Goal: Register for event/course

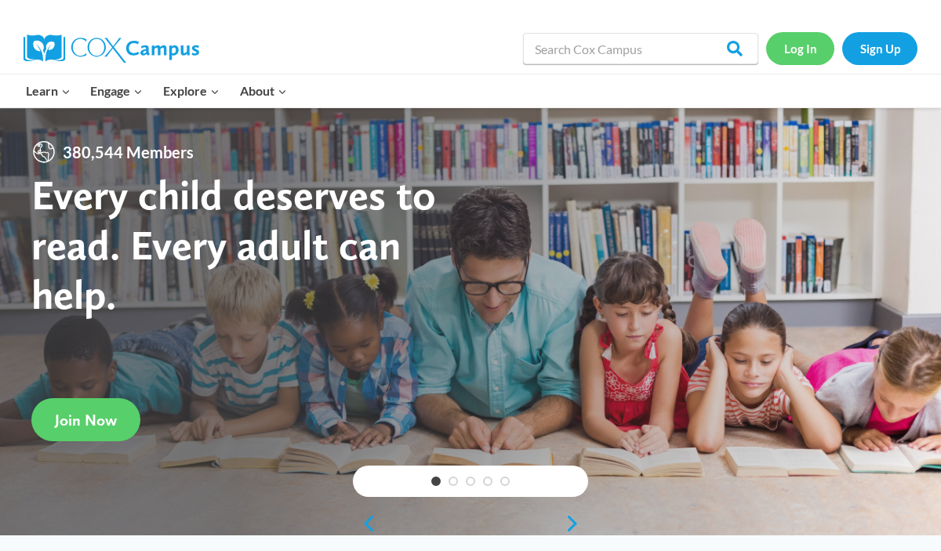
click at [802, 46] on link "Log In" at bounding box center [800, 48] width 68 height 32
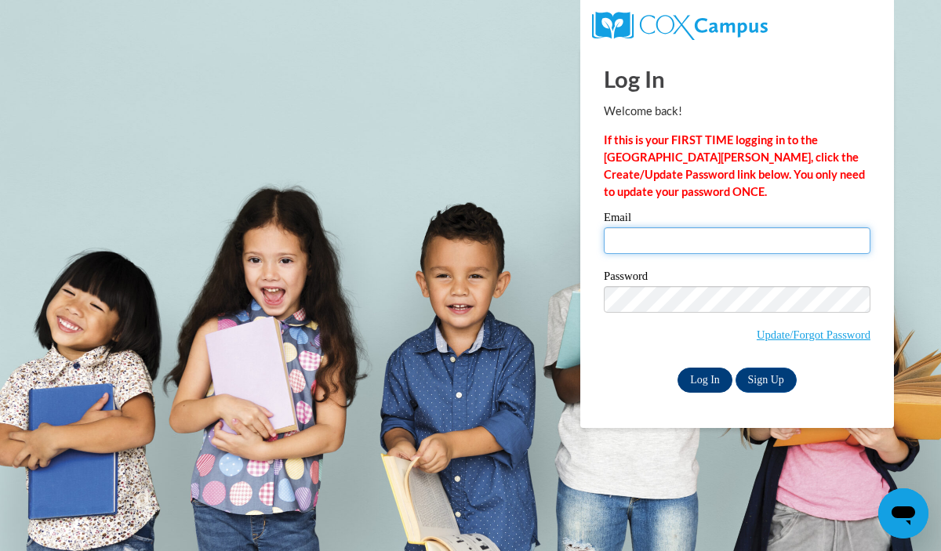
type input "nwitt@grafton.k12.wi.us"
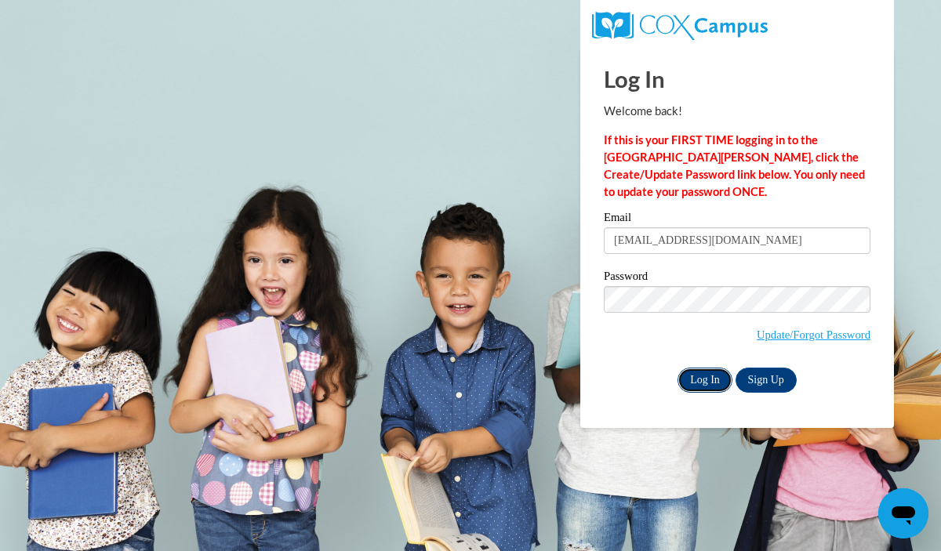
click at [687, 378] on input "Log In" at bounding box center [705, 380] width 55 height 25
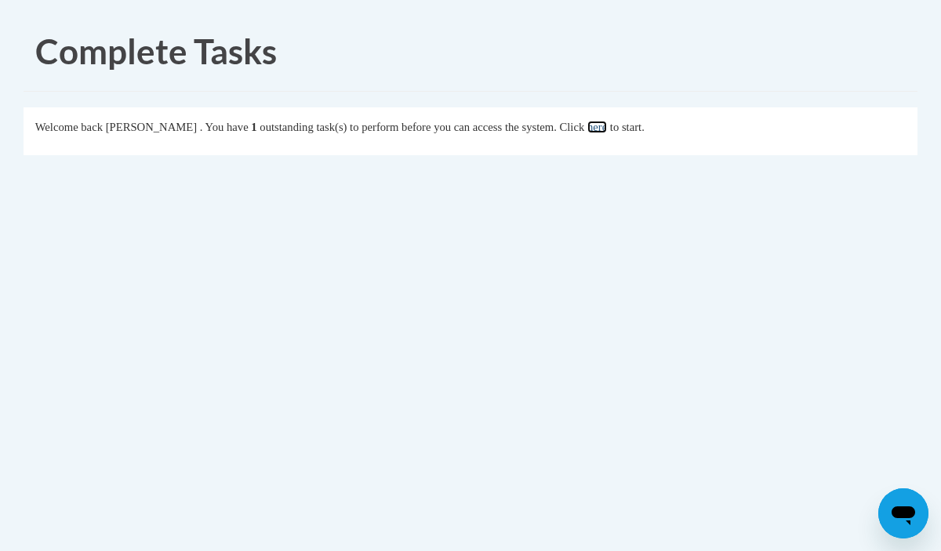
click at [607, 129] on link "here" at bounding box center [598, 127] width 20 height 13
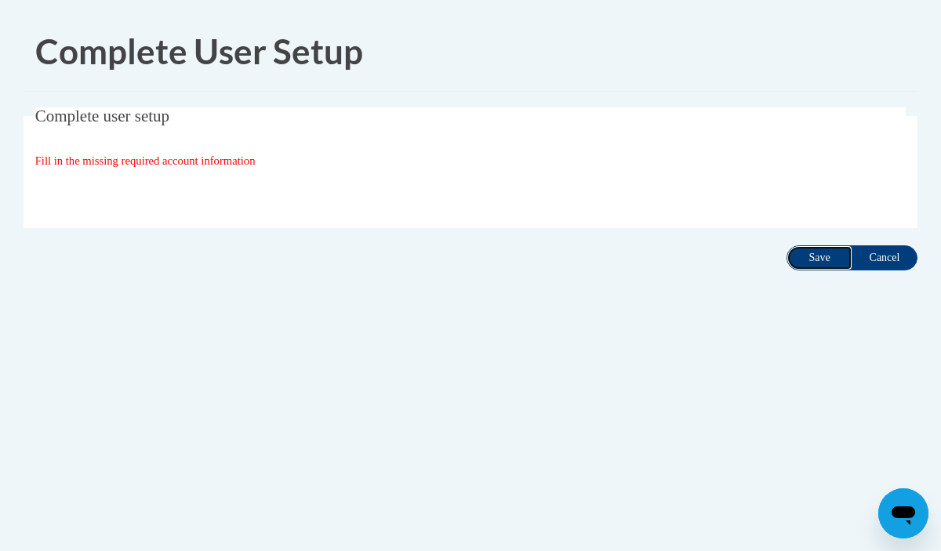
click at [810, 257] on input "Save" at bounding box center [820, 258] width 66 height 25
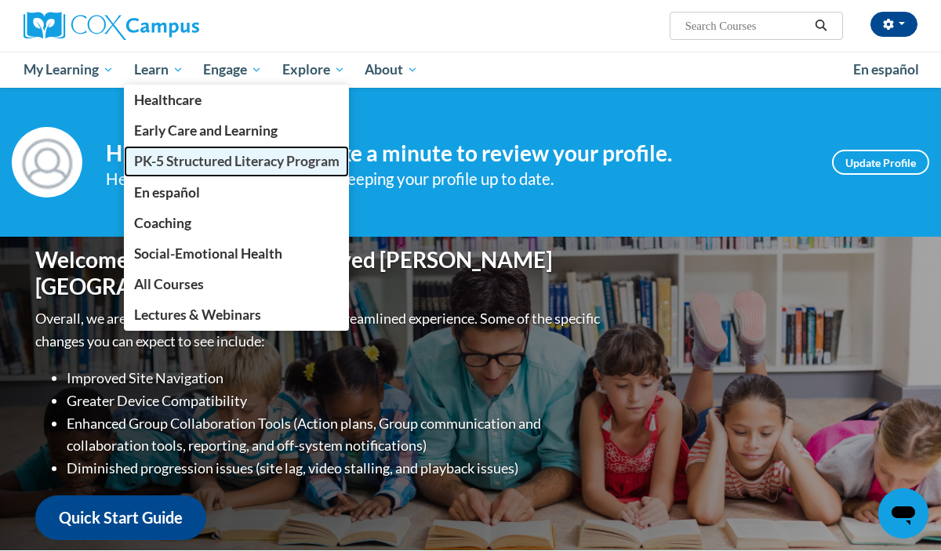
click at [226, 156] on span "PK-5 Structured Literacy Program" at bounding box center [237, 161] width 206 height 16
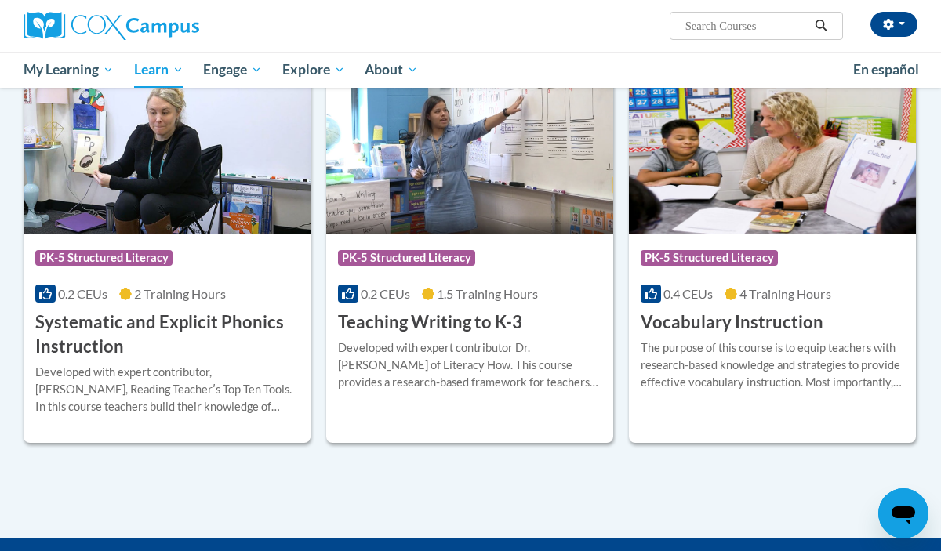
scroll to position [1719, 0]
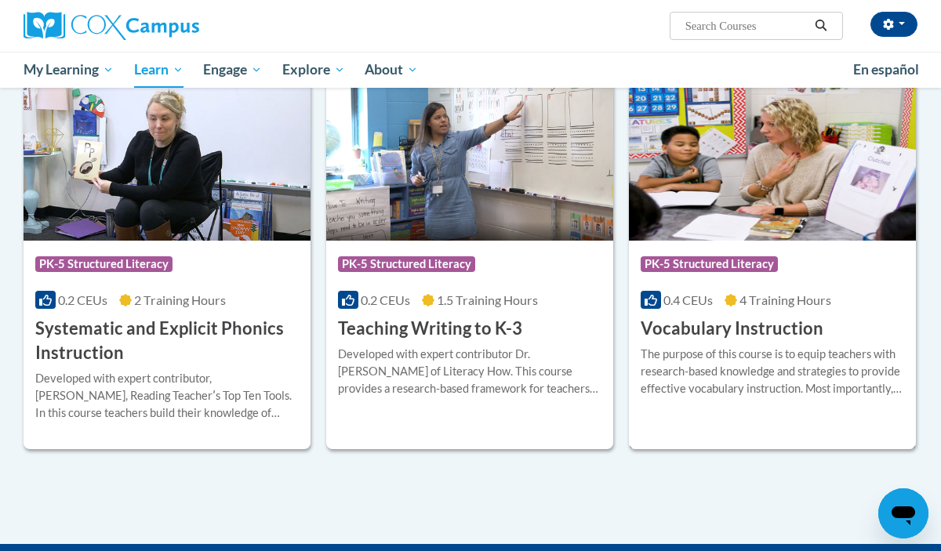
click at [761, 341] on div "More Info Enroll The purpose of this course is to equip teachers with research-…" at bounding box center [772, 381] width 287 height 80
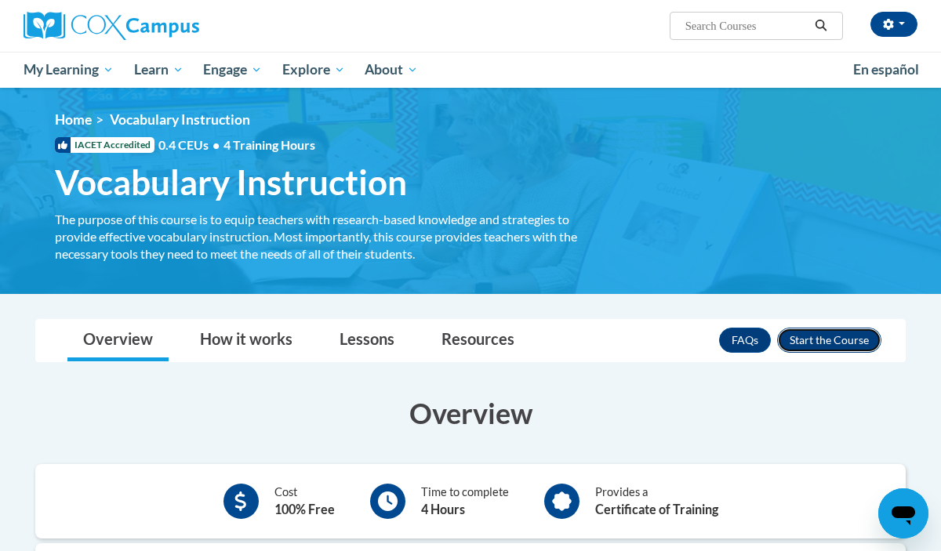
click at [819, 337] on button "Enroll" at bounding box center [829, 340] width 104 height 25
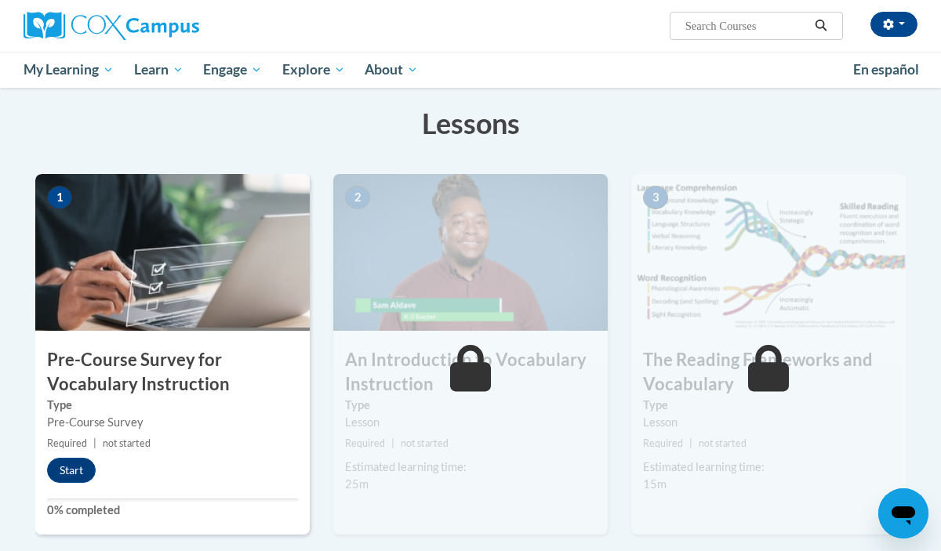
scroll to position [241, 0]
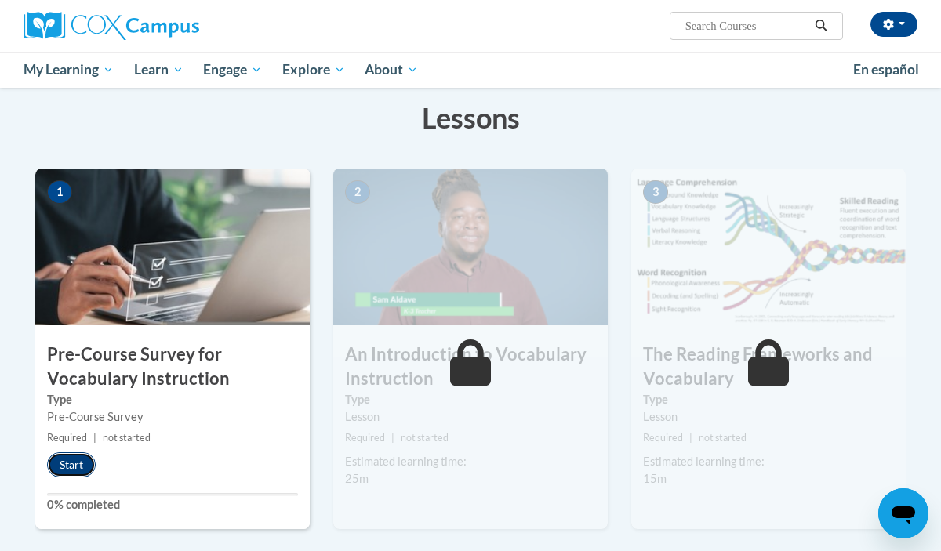
click at [76, 459] on button "Start" at bounding box center [71, 465] width 49 height 25
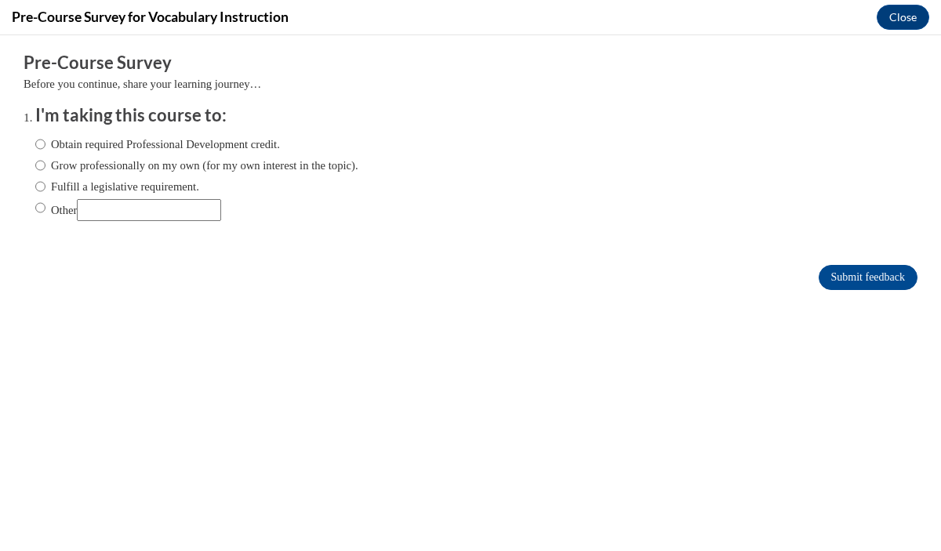
scroll to position [0, 0]
click at [37, 188] on input "Fulfill a legislative requirement." at bounding box center [40, 186] width 10 height 17
radio input "true"
click at [838, 275] on input "Submit feedback" at bounding box center [868, 277] width 99 height 25
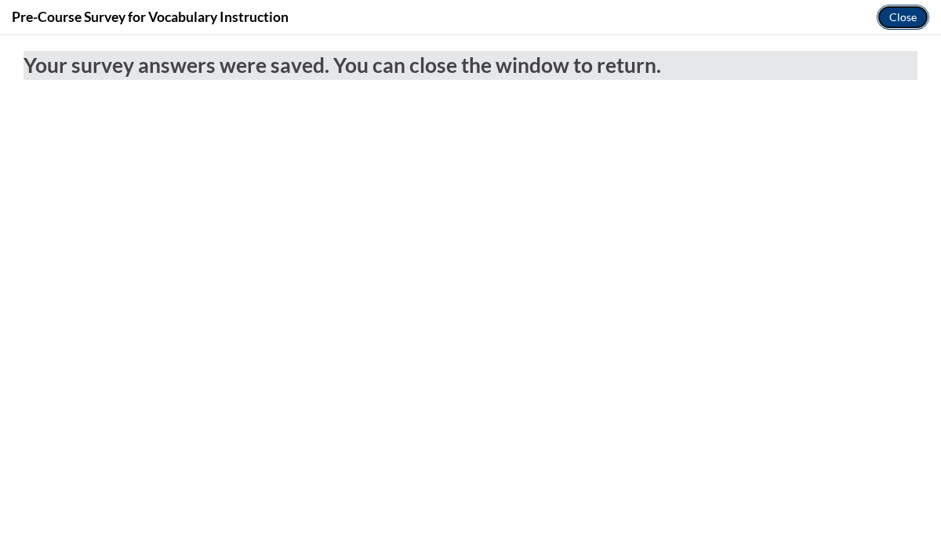
click at [897, 14] on button "Close" at bounding box center [903, 17] width 53 height 25
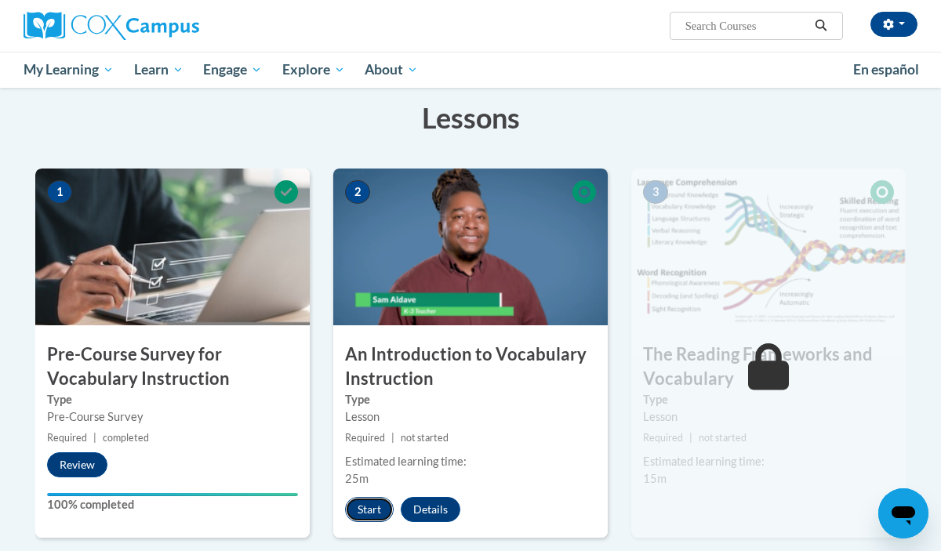
click at [373, 519] on button "Start" at bounding box center [369, 509] width 49 height 25
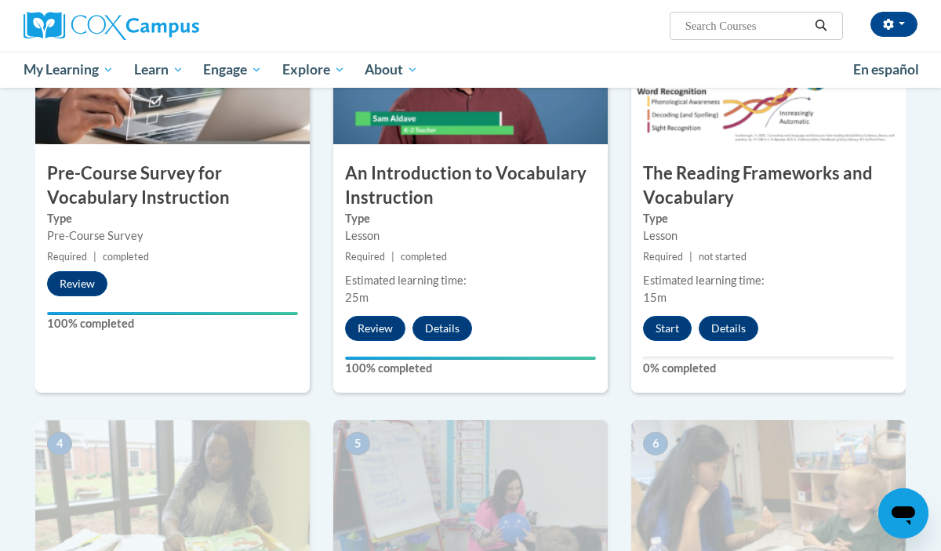
scroll to position [417, 0]
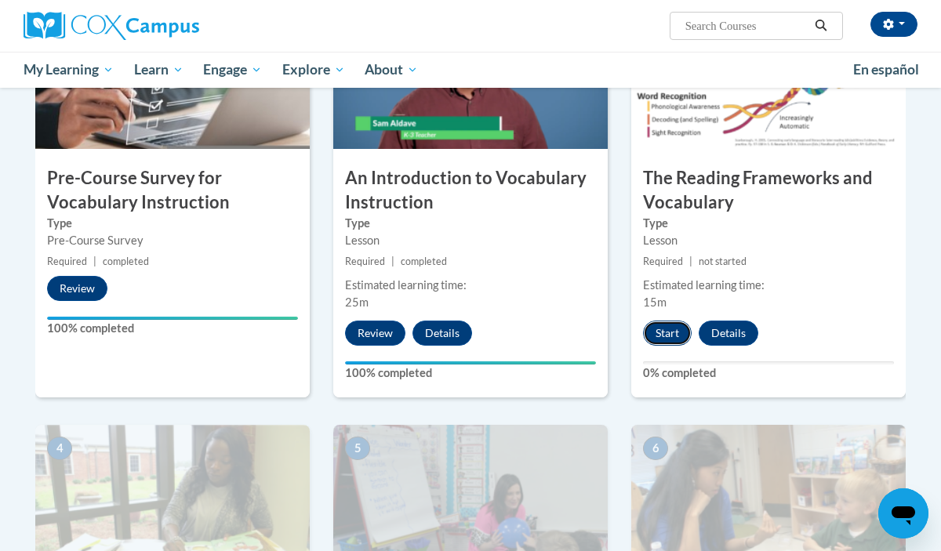
click at [657, 338] on button "Start" at bounding box center [667, 333] width 49 height 25
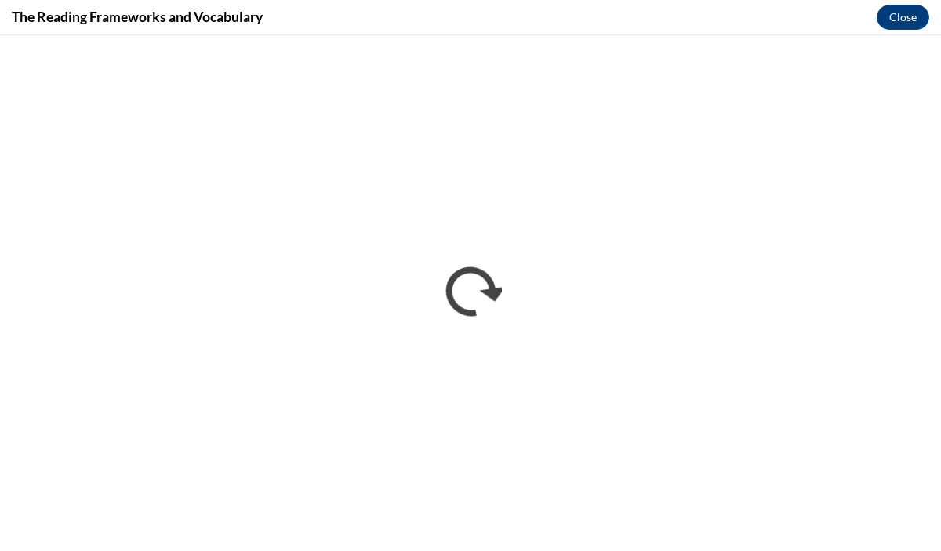
scroll to position [0, 0]
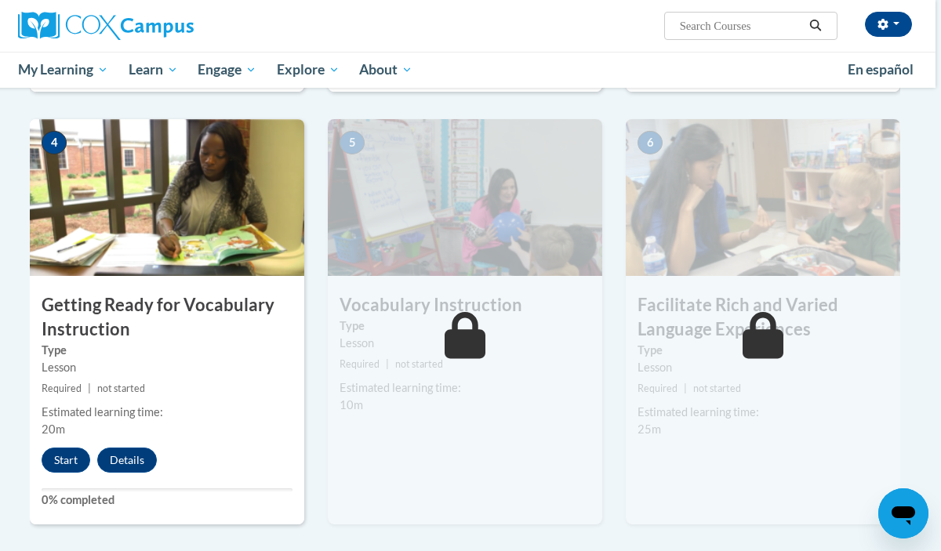
scroll to position [725, 5]
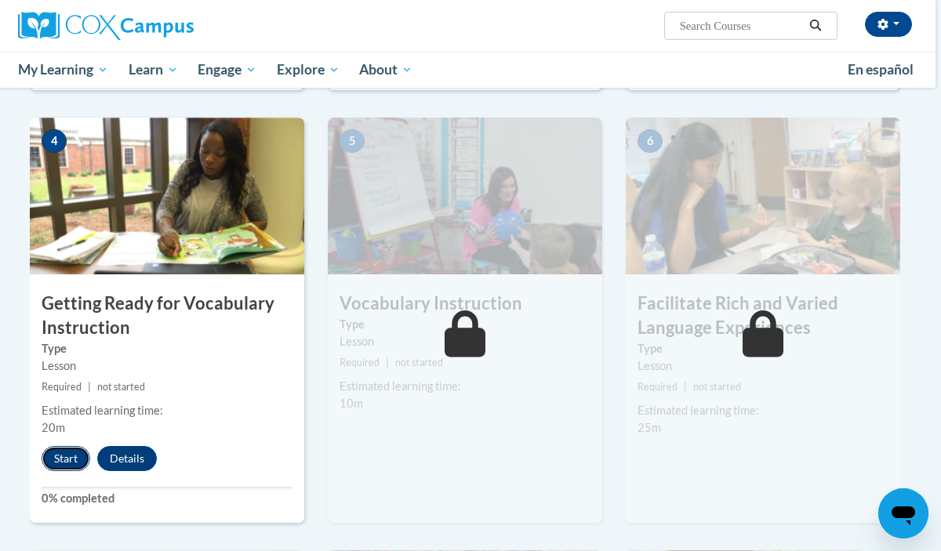
click at [56, 461] on button "Start" at bounding box center [66, 458] width 49 height 25
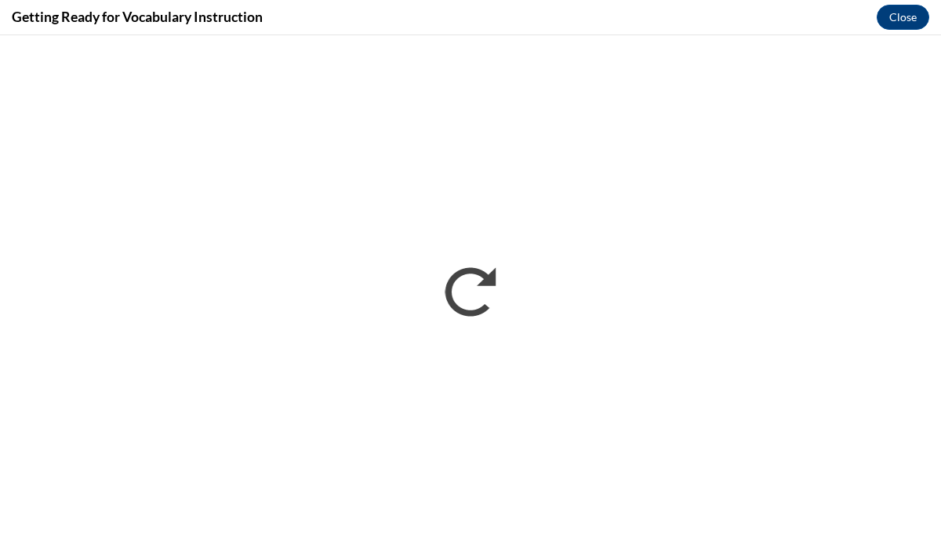
scroll to position [0, 0]
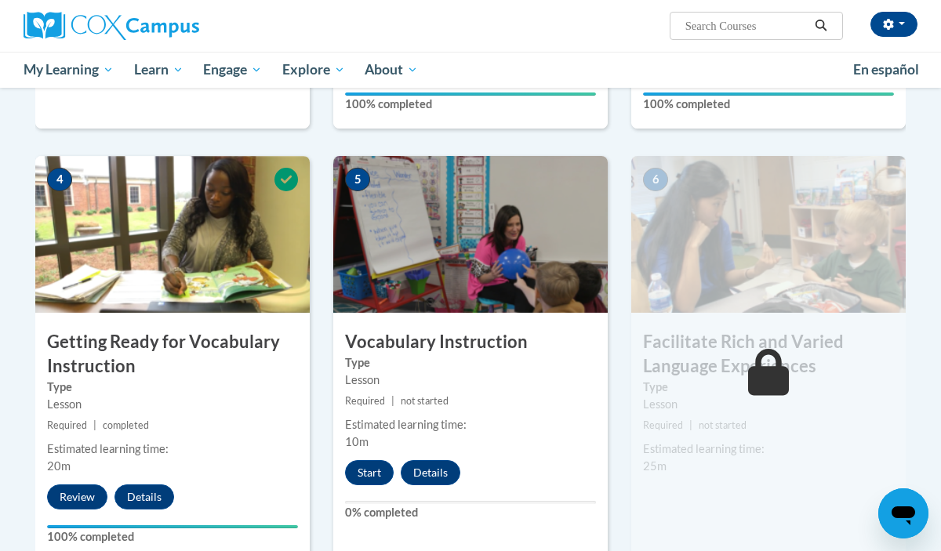
scroll to position [696, 0]
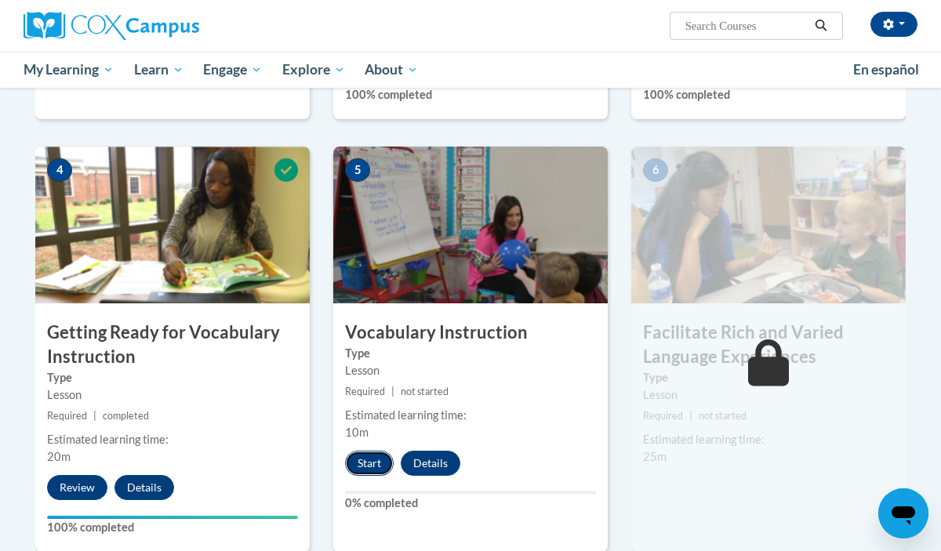
click at [358, 464] on button "Start" at bounding box center [369, 463] width 49 height 25
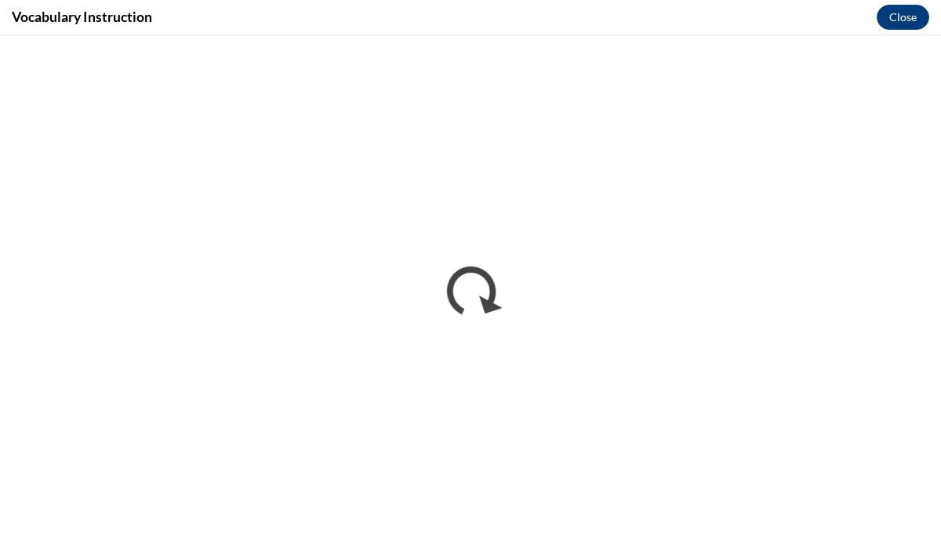
scroll to position [0, 0]
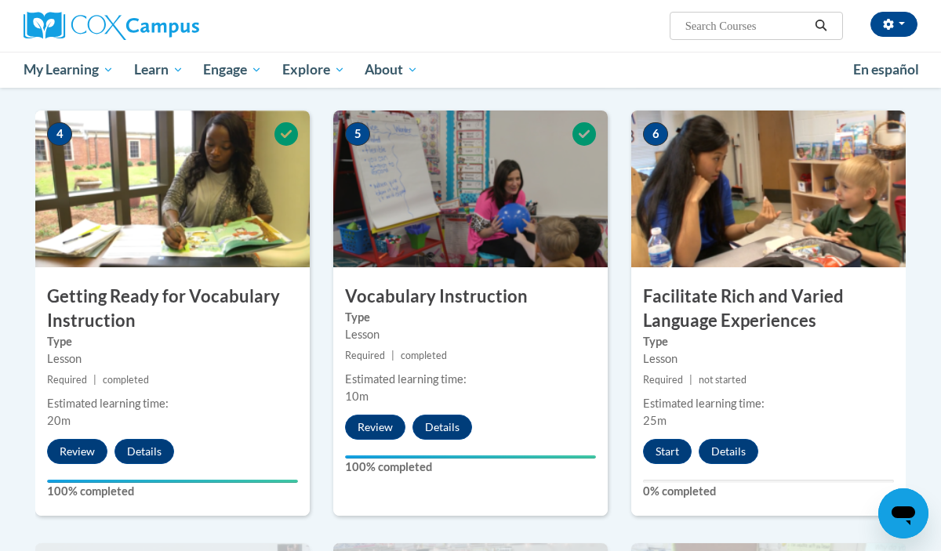
scroll to position [732, 1]
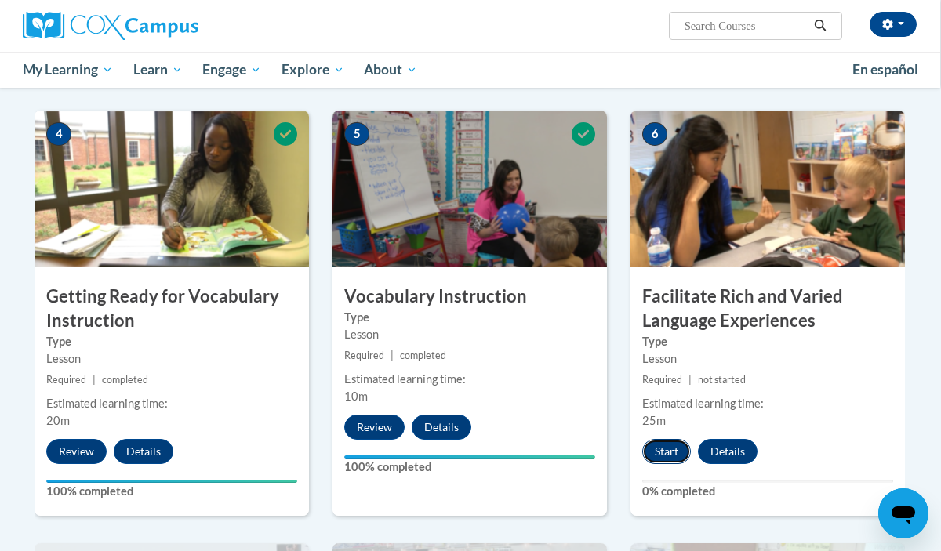
click at [669, 453] on button "Start" at bounding box center [666, 451] width 49 height 25
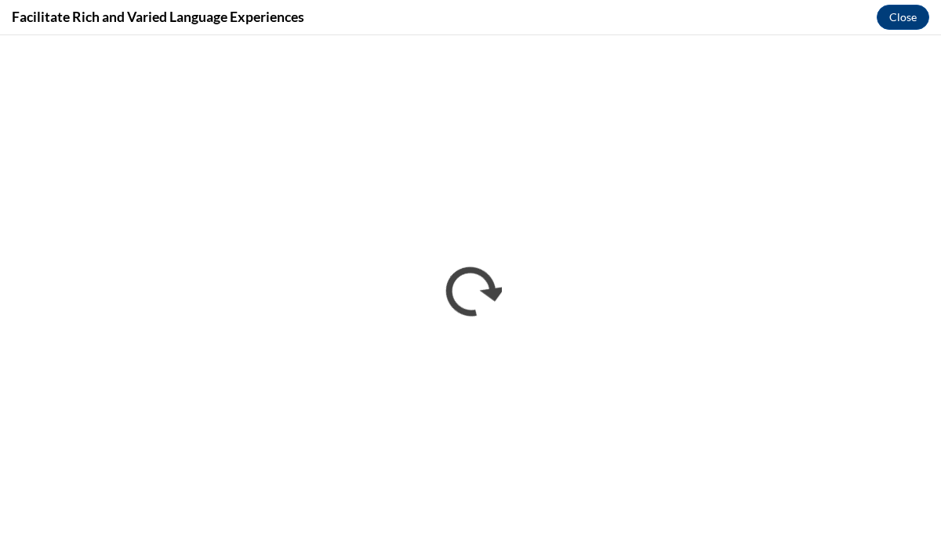
scroll to position [0, 0]
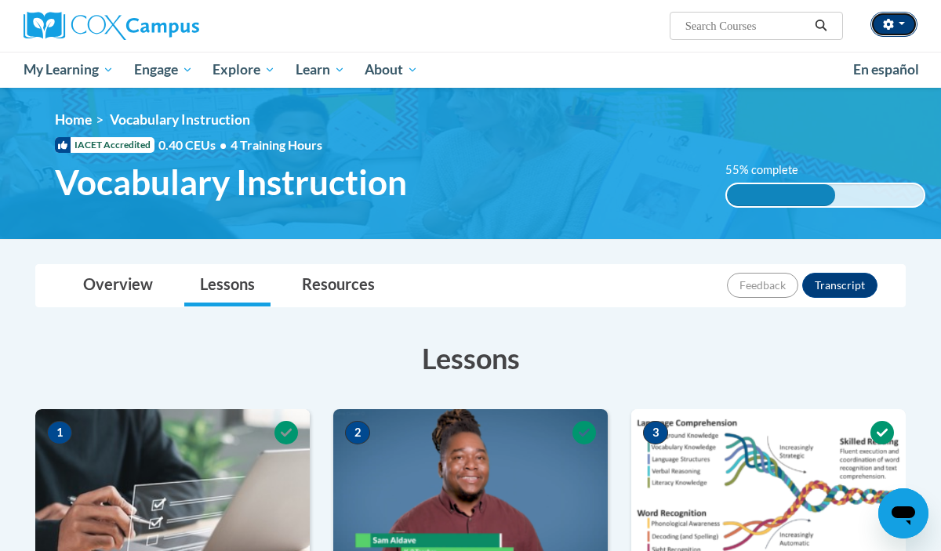
click at [906, 27] on button "button" at bounding box center [894, 24] width 47 height 25
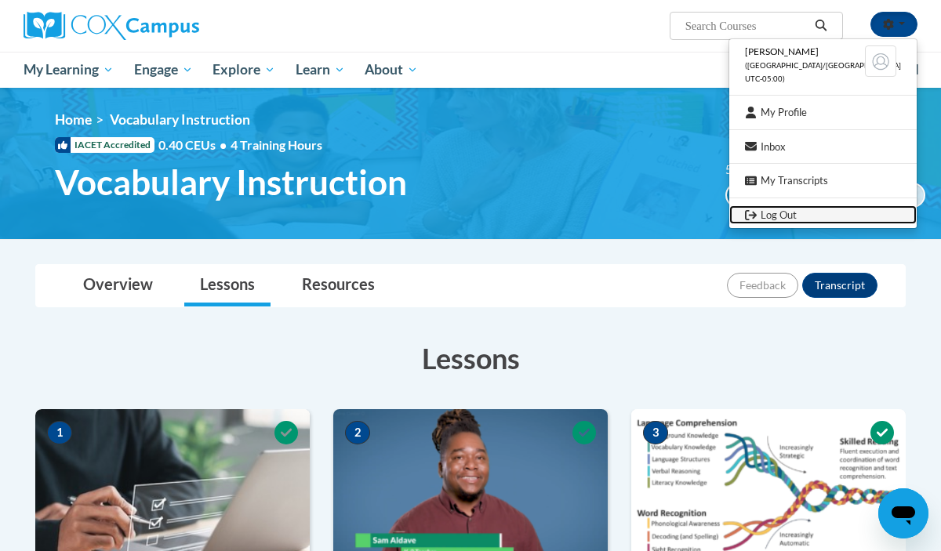
click at [829, 215] on link "Log Out" at bounding box center [823, 216] width 187 height 20
